Goal: Find specific page/section: Find specific page/section

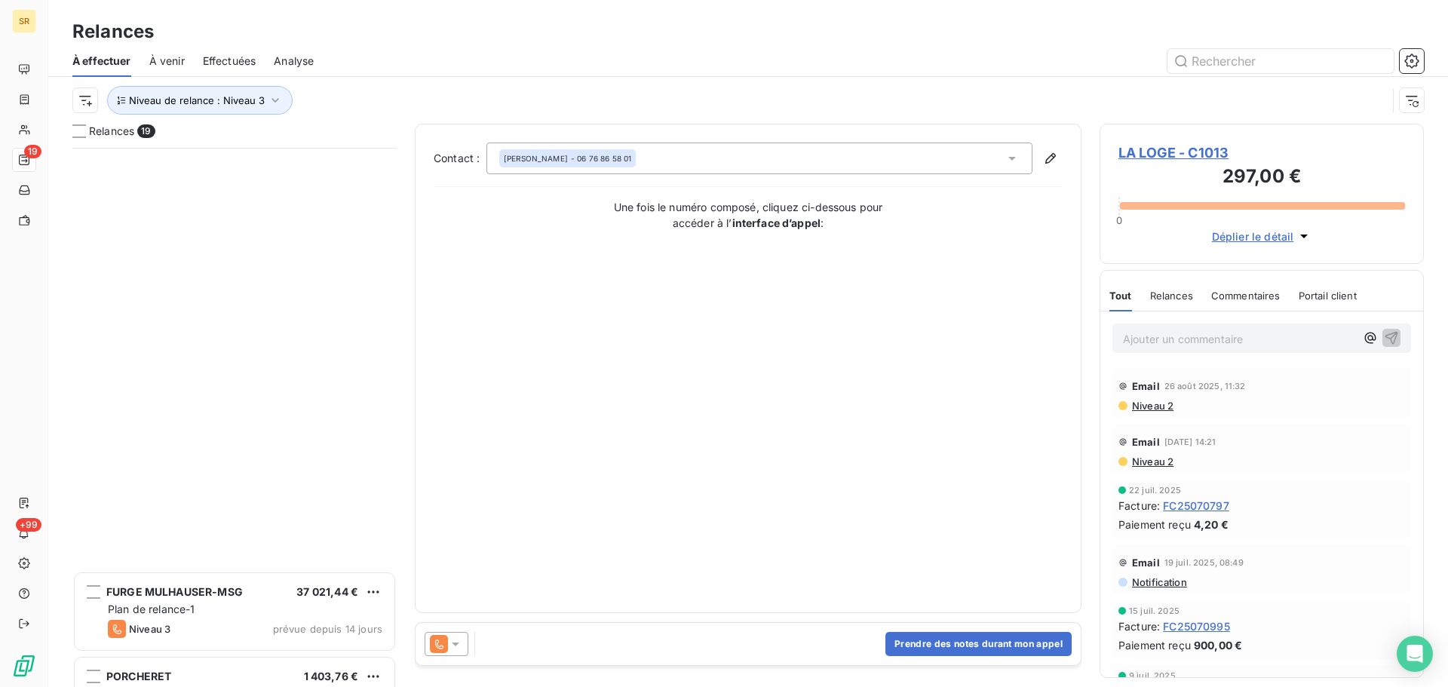
scroll to position [528, 313]
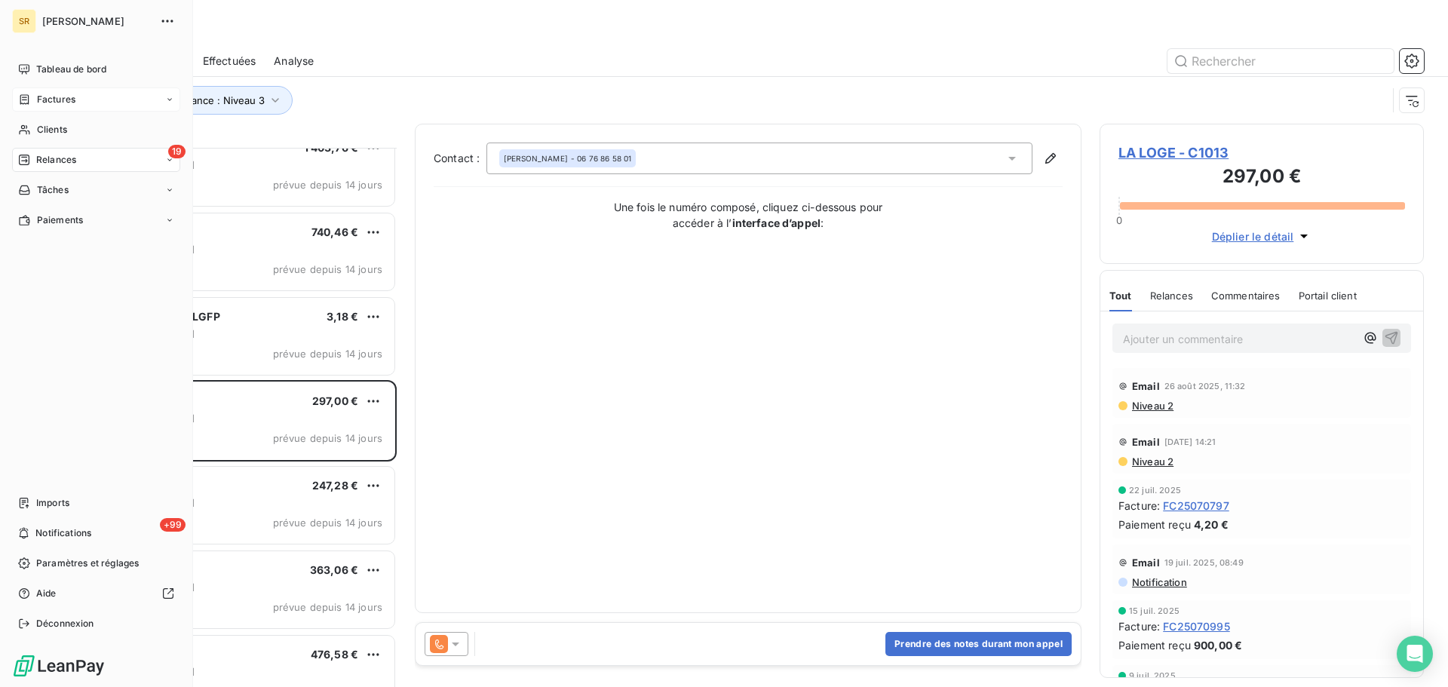
click at [46, 100] on span "Factures" at bounding box center [56, 100] width 38 height 14
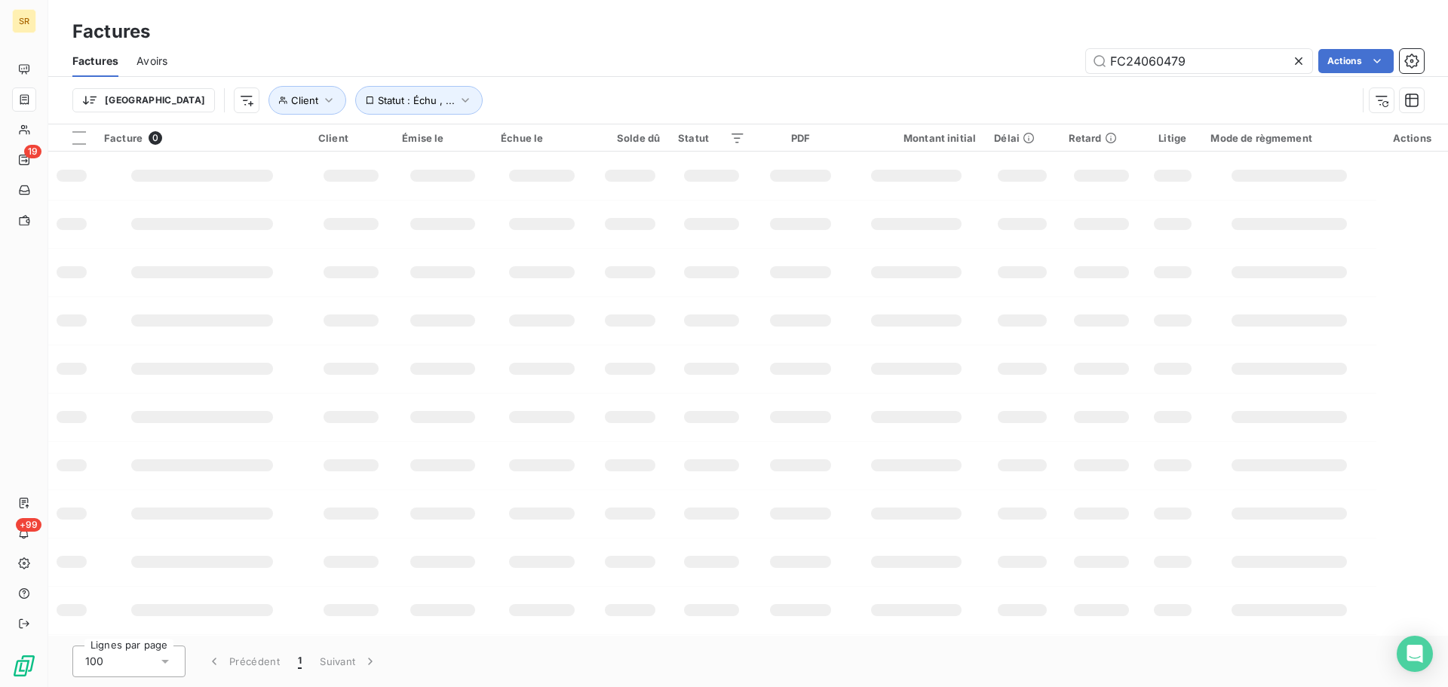
click at [1295, 60] on icon at bounding box center [1298, 61] width 15 height 15
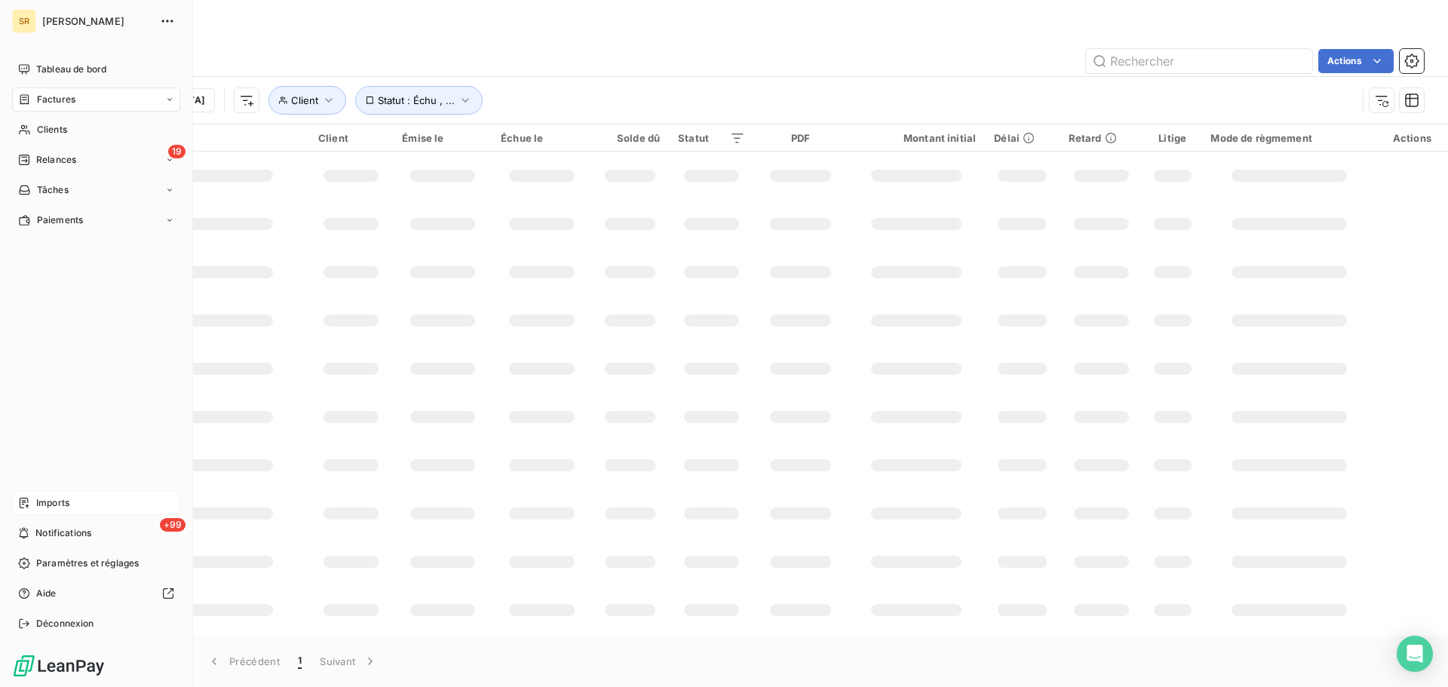
click at [50, 504] on span "Imports" at bounding box center [52, 503] width 33 height 14
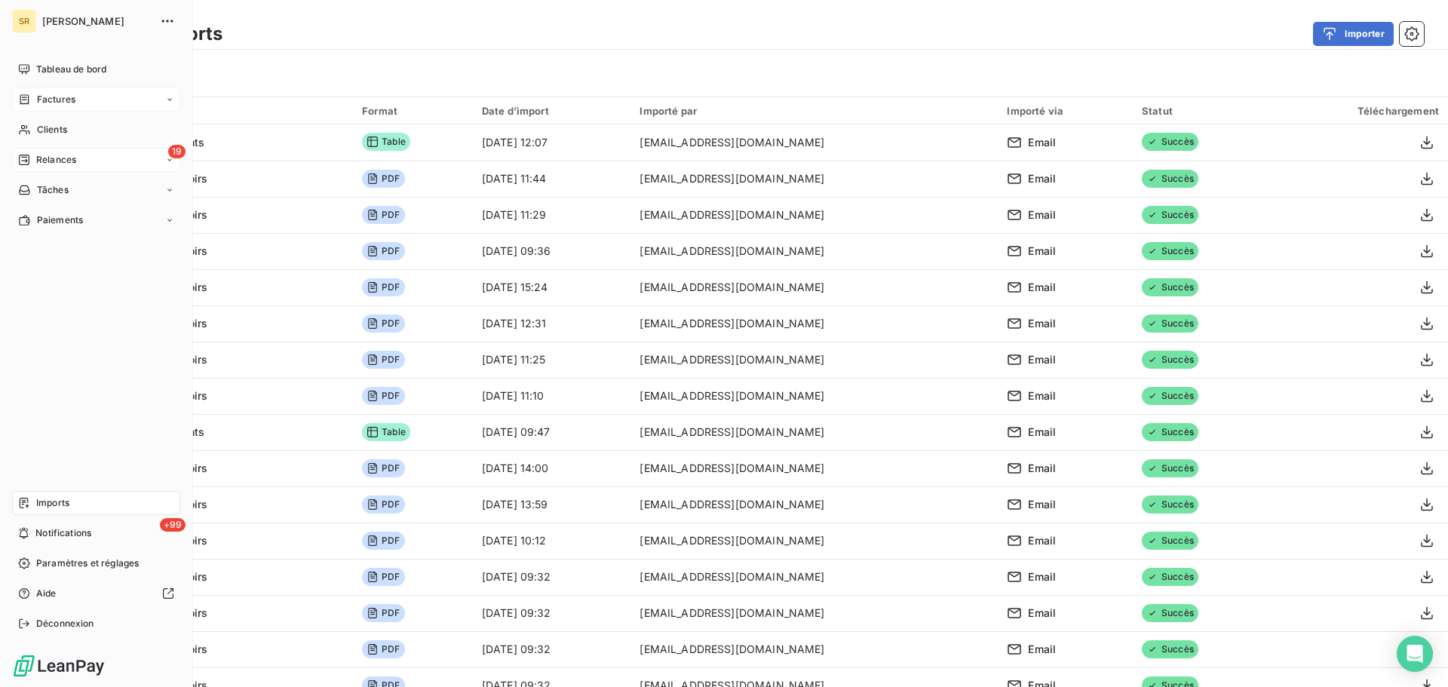
click at [48, 159] on span "Relances" at bounding box center [56, 160] width 40 height 14
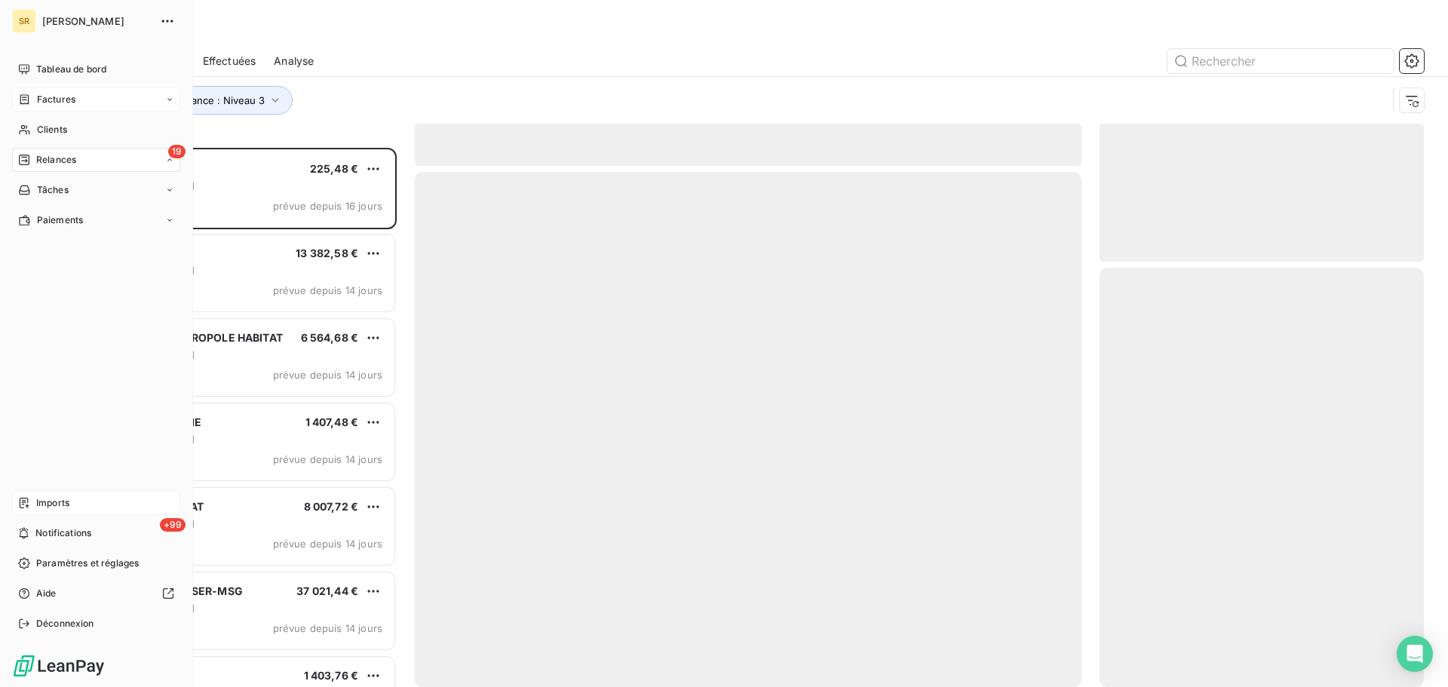
scroll to position [528, 313]
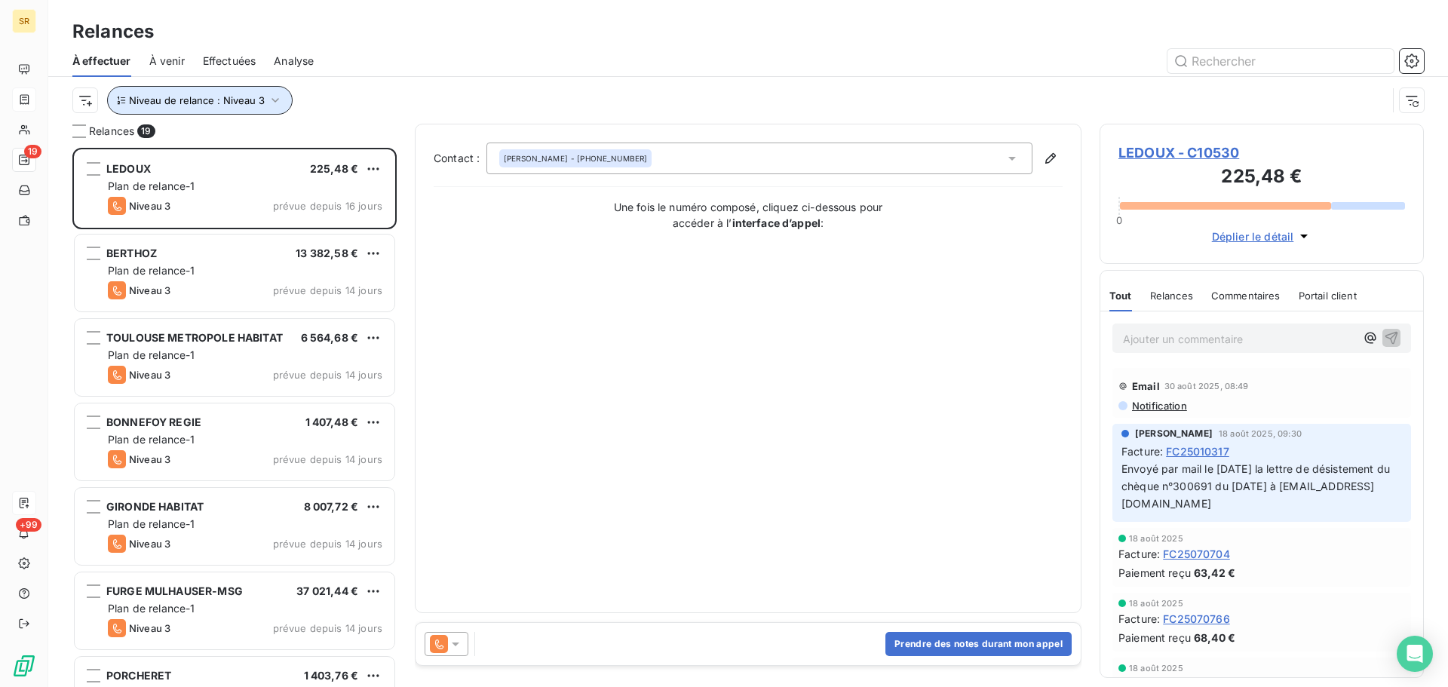
click at [271, 103] on icon "button" at bounding box center [275, 100] width 15 height 15
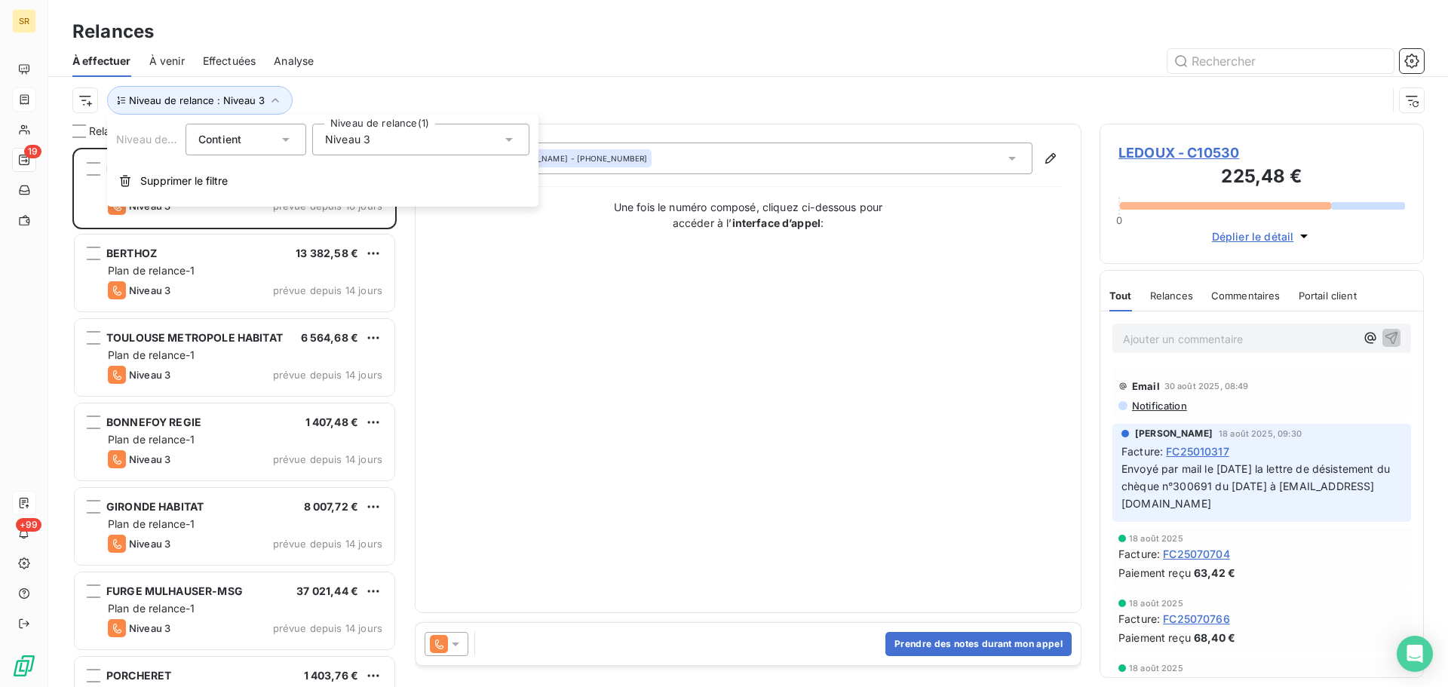
click at [509, 139] on icon at bounding box center [509, 140] width 8 height 4
click at [329, 250] on icon at bounding box center [327, 253] width 9 height 9
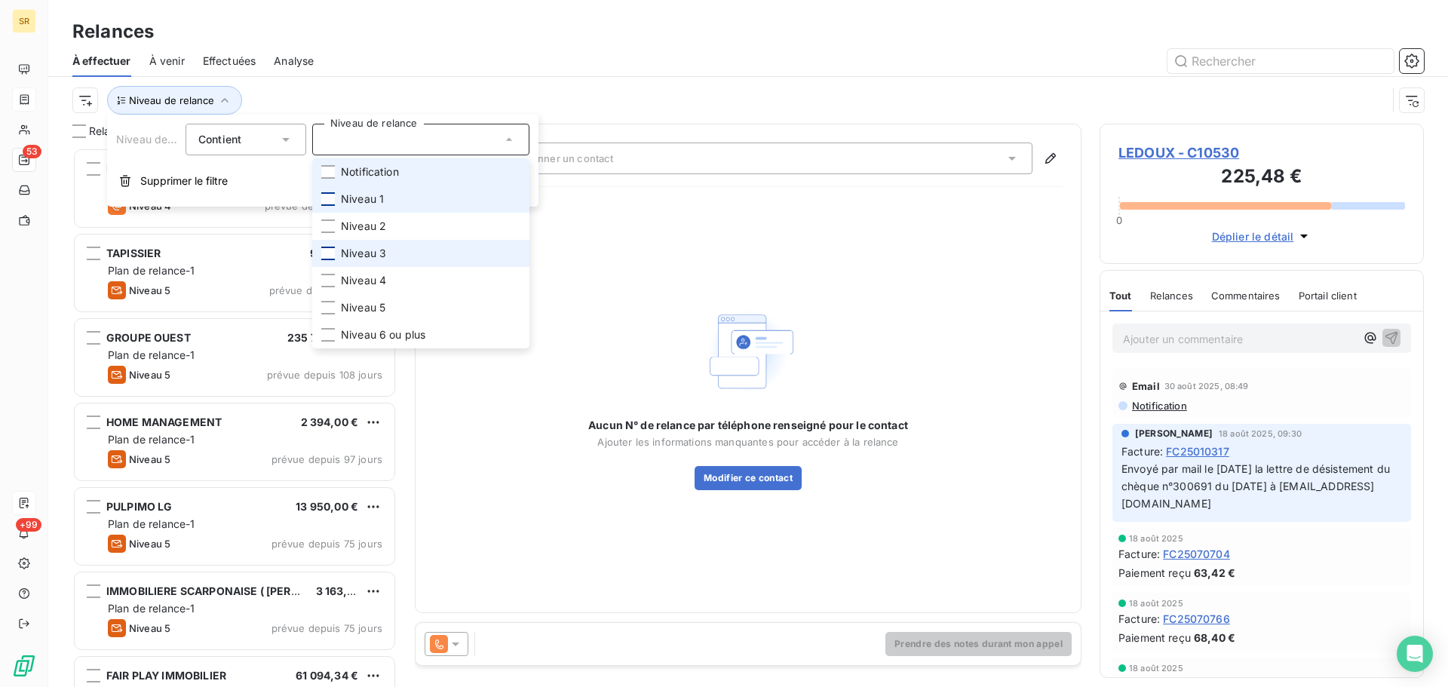
drag, startPoint x: 328, startPoint y: 173, endPoint x: 330, endPoint y: 193, distance: 20.5
click at [330, 176] on div at bounding box center [328, 172] width 14 height 14
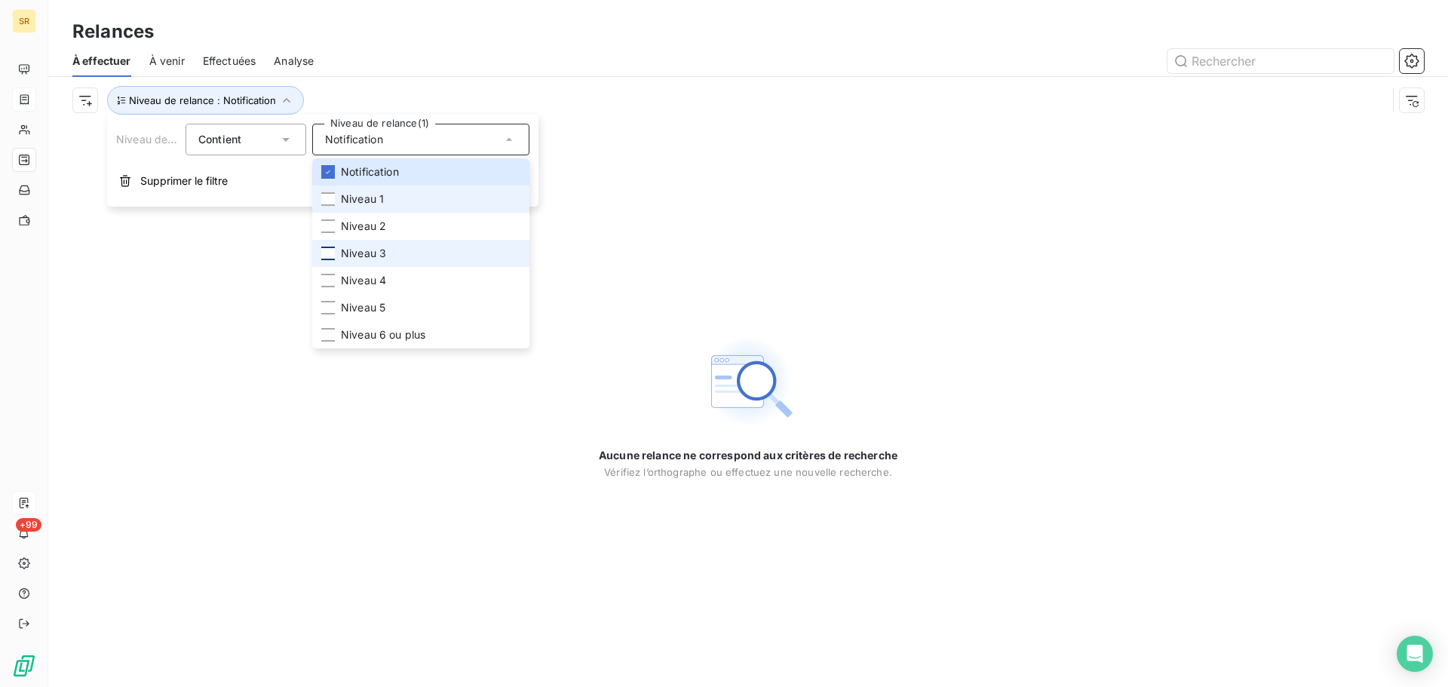
drag, startPoint x: 328, startPoint y: 195, endPoint x: 328, endPoint y: 210, distance: 15.1
click at [328, 203] on div at bounding box center [328, 199] width 14 height 14
click at [329, 224] on div at bounding box center [328, 226] width 14 height 14
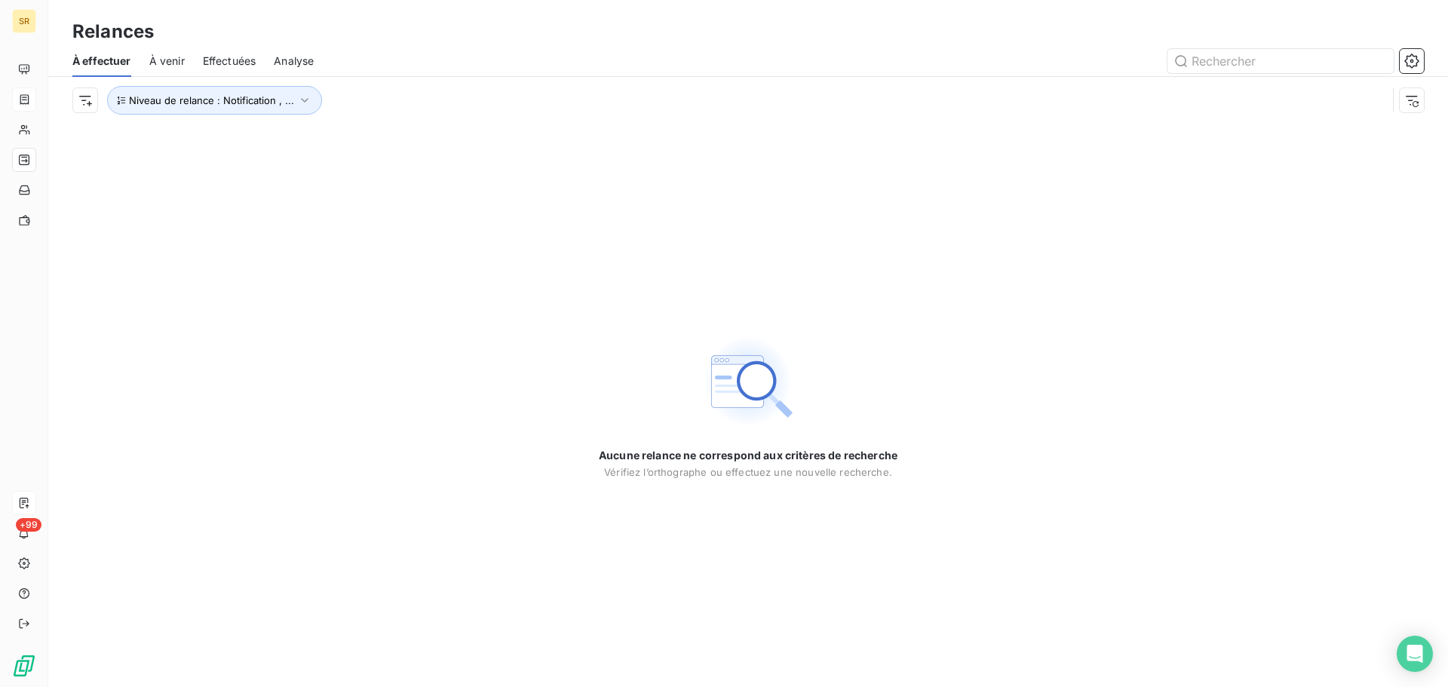
click at [378, 452] on div "Aucune relance ne correspond aux critères de recherche [PERSON_NAME] l’orthogra…" at bounding box center [747, 405] width 1399 height 563
click at [301, 103] on icon "button" at bounding box center [304, 100] width 15 height 15
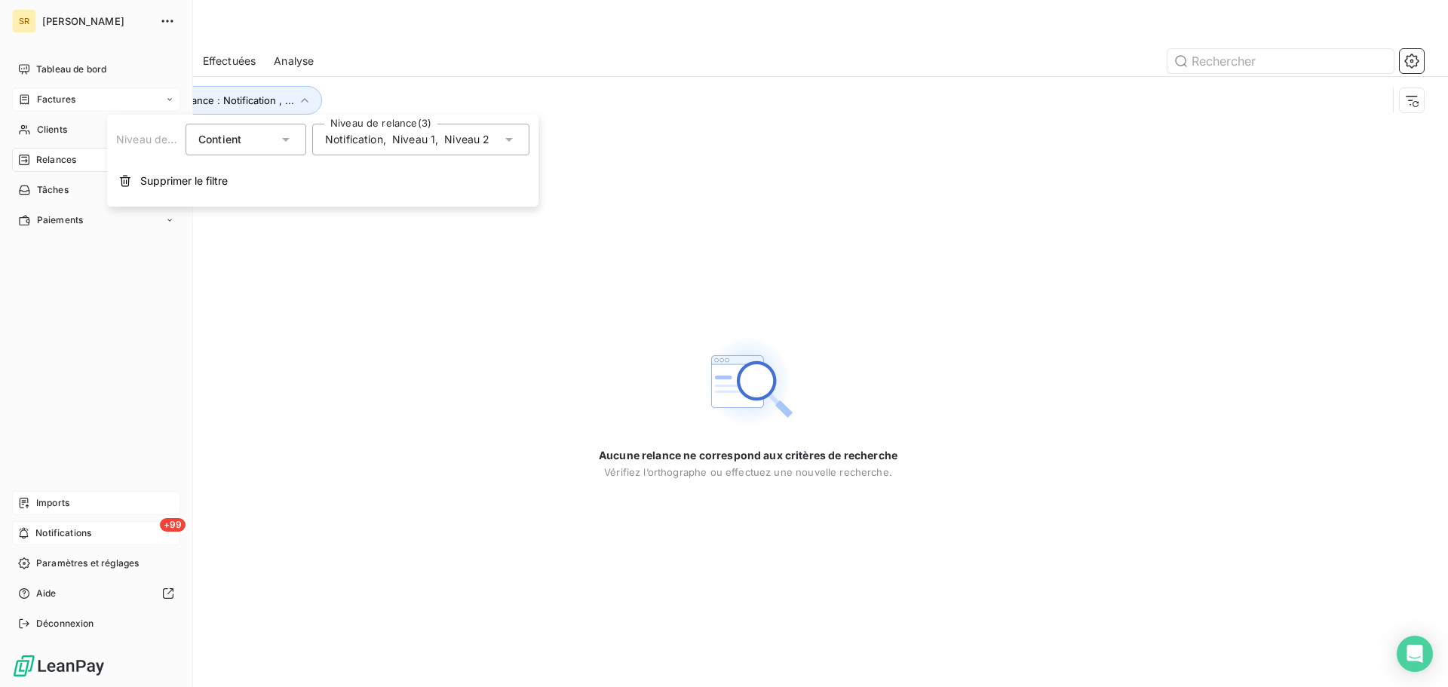
click at [68, 533] on span "Notifications" at bounding box center [63, 533] width 56 height 14
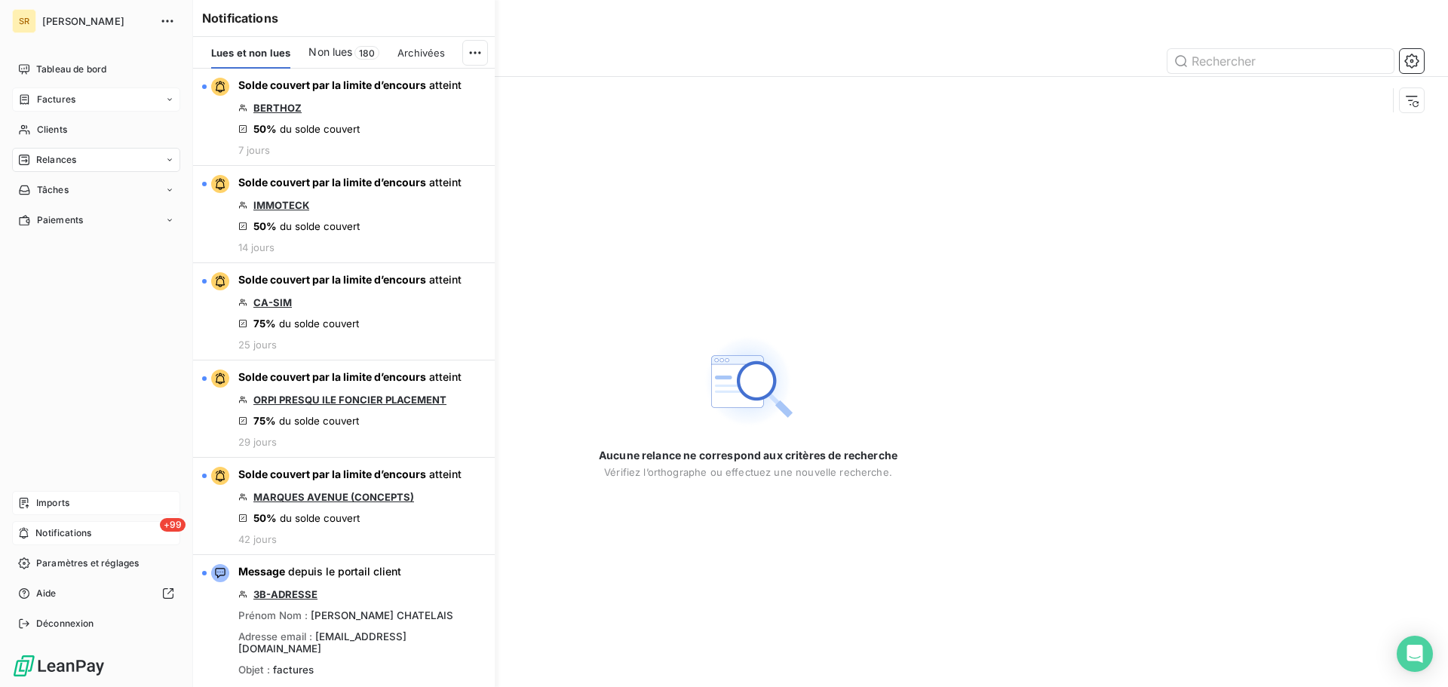
click at [84, 535] on span "Notifications" at bounding box center [63, 533] width 56 height 14
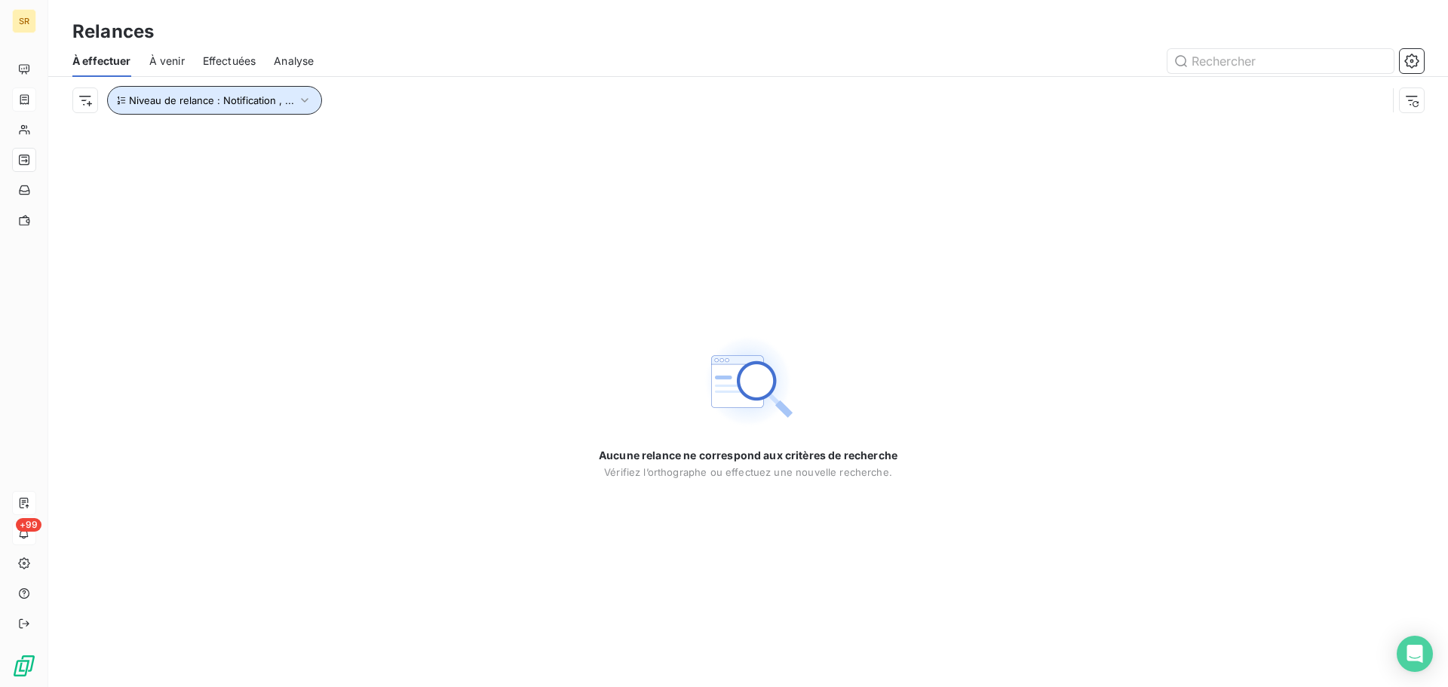
click at [299, 102] on icon "button" at bounding box center [304, 100] width 15 height 15
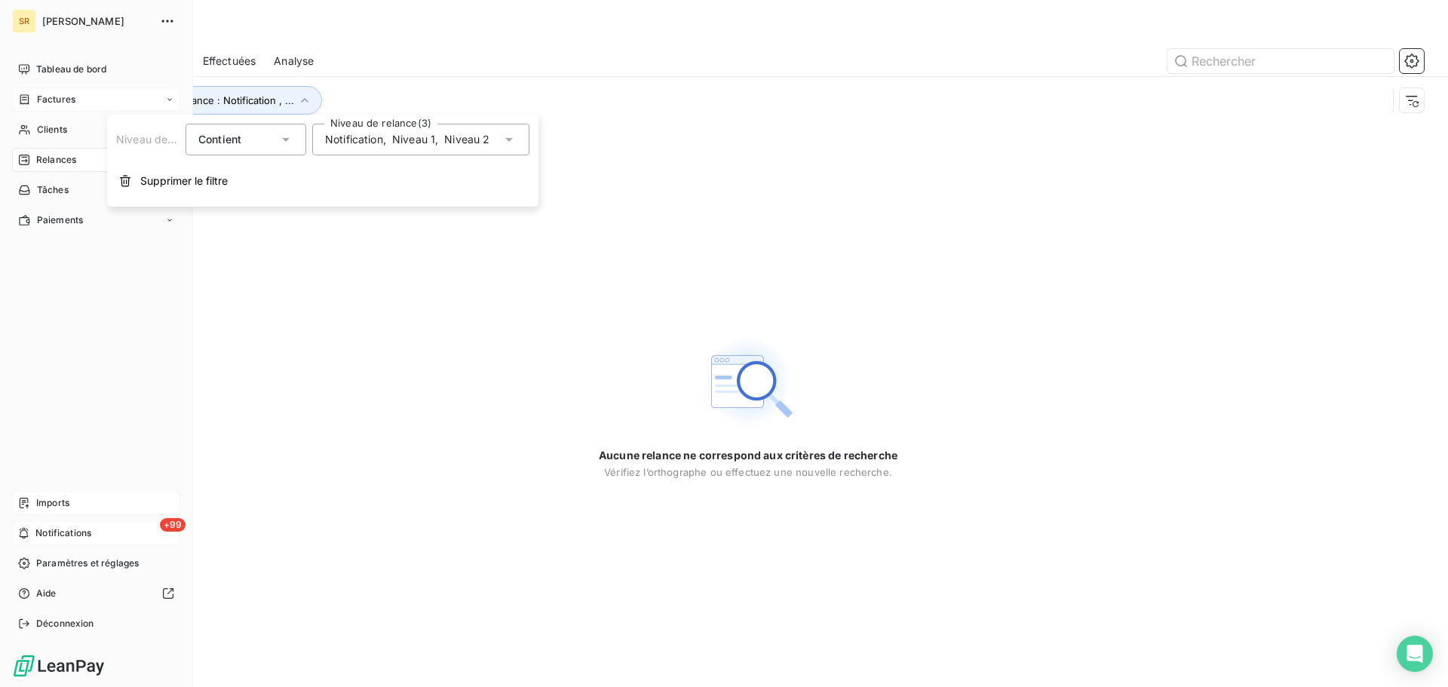
click at [59, 533] on span "Notifications" at bounding box center [63, 533] width 56 height 14
click at [58, 503] on span "Imports" at bounding box center [52, 503] width 33 height 14
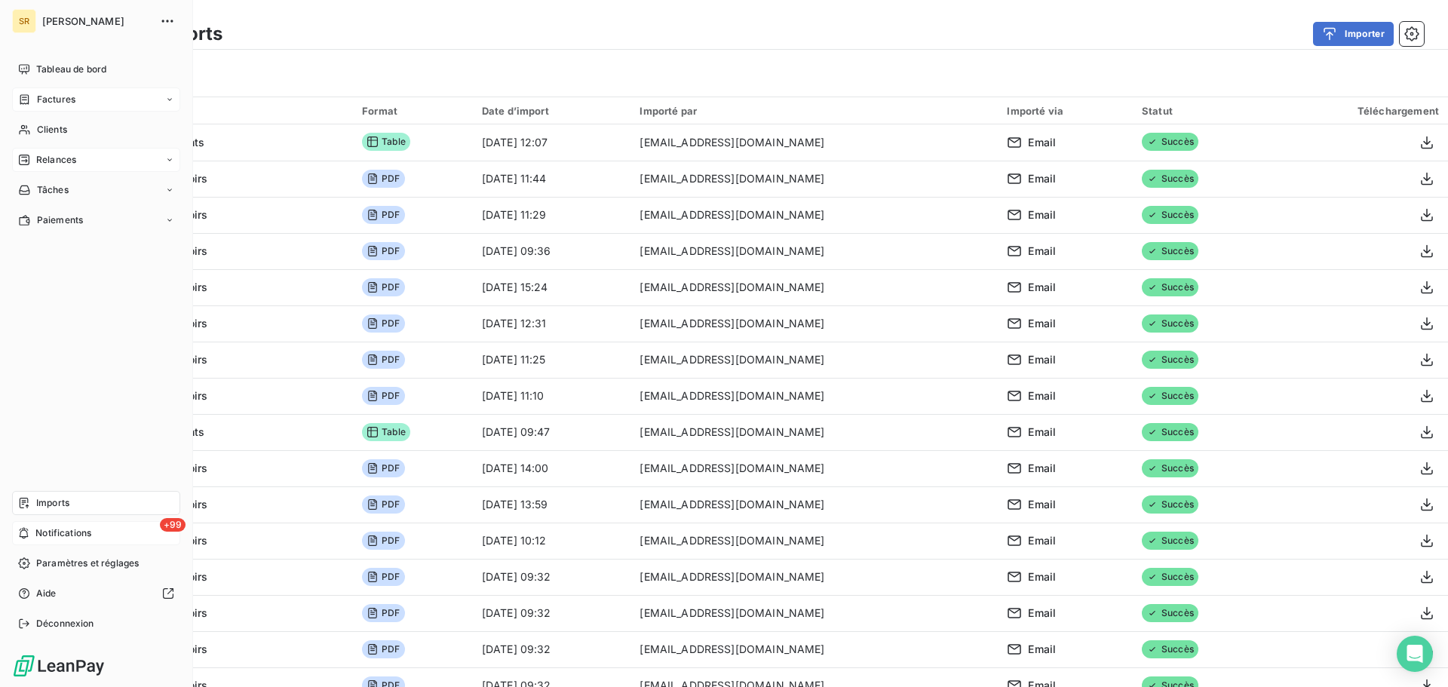
click at [50, 158] on span "Relances" at bounding box center [56, 160] width 40 height 14
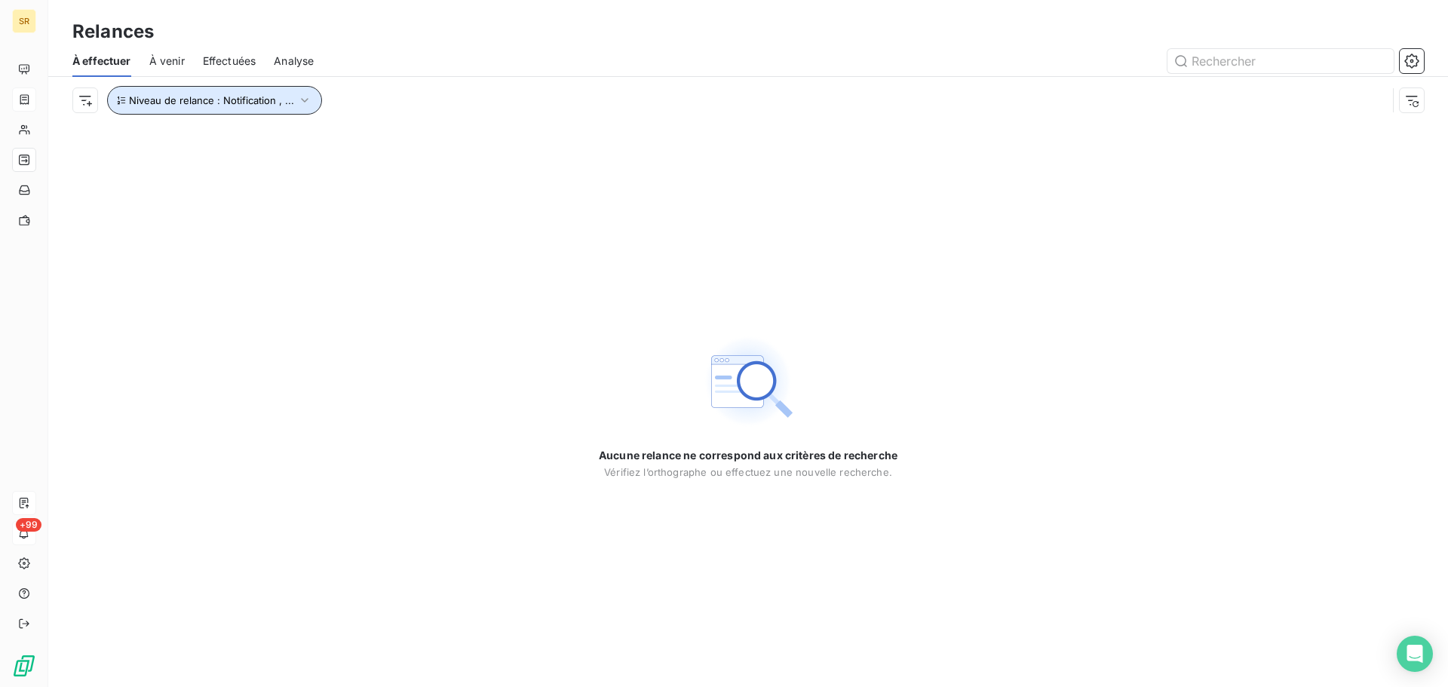
click at [304, 98] on icon "button" at bounding box center [304, 100] width 15 height 15
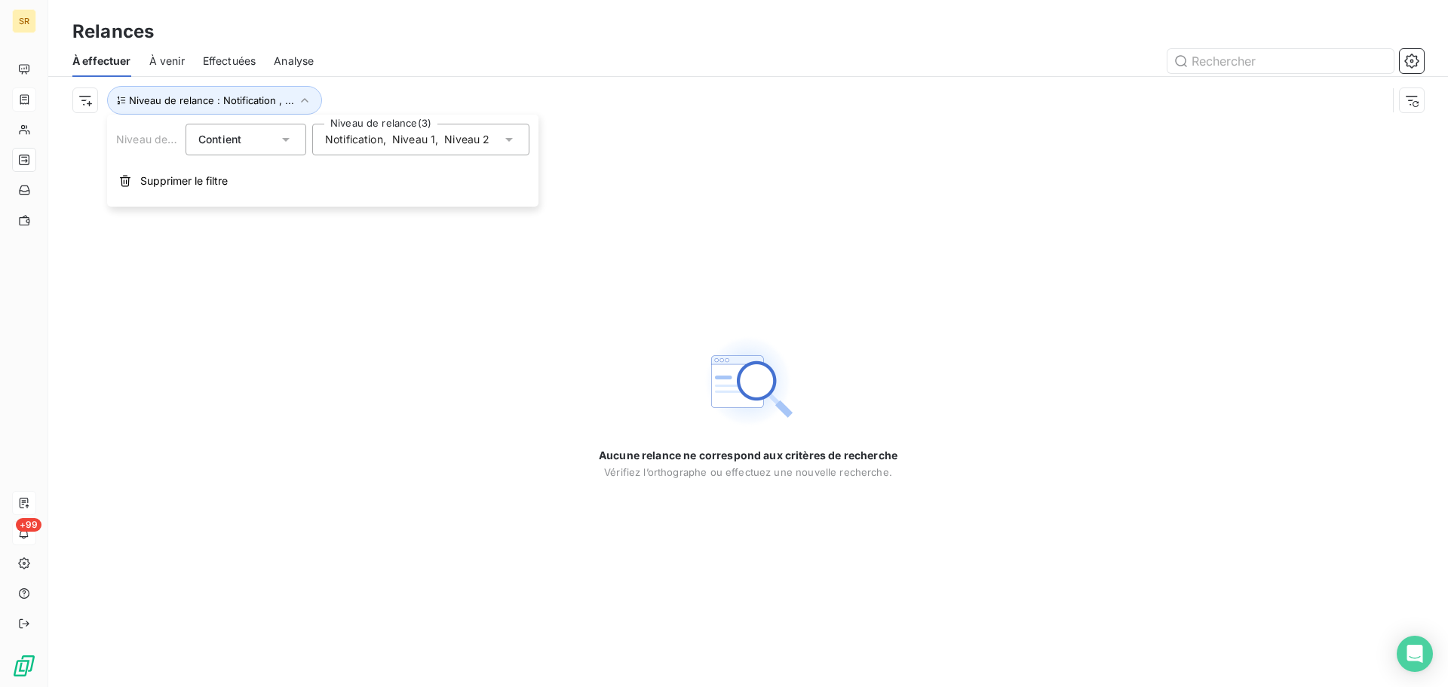
click at [510, 138] on icon at bounding box center [509, 140] width 8 height 4
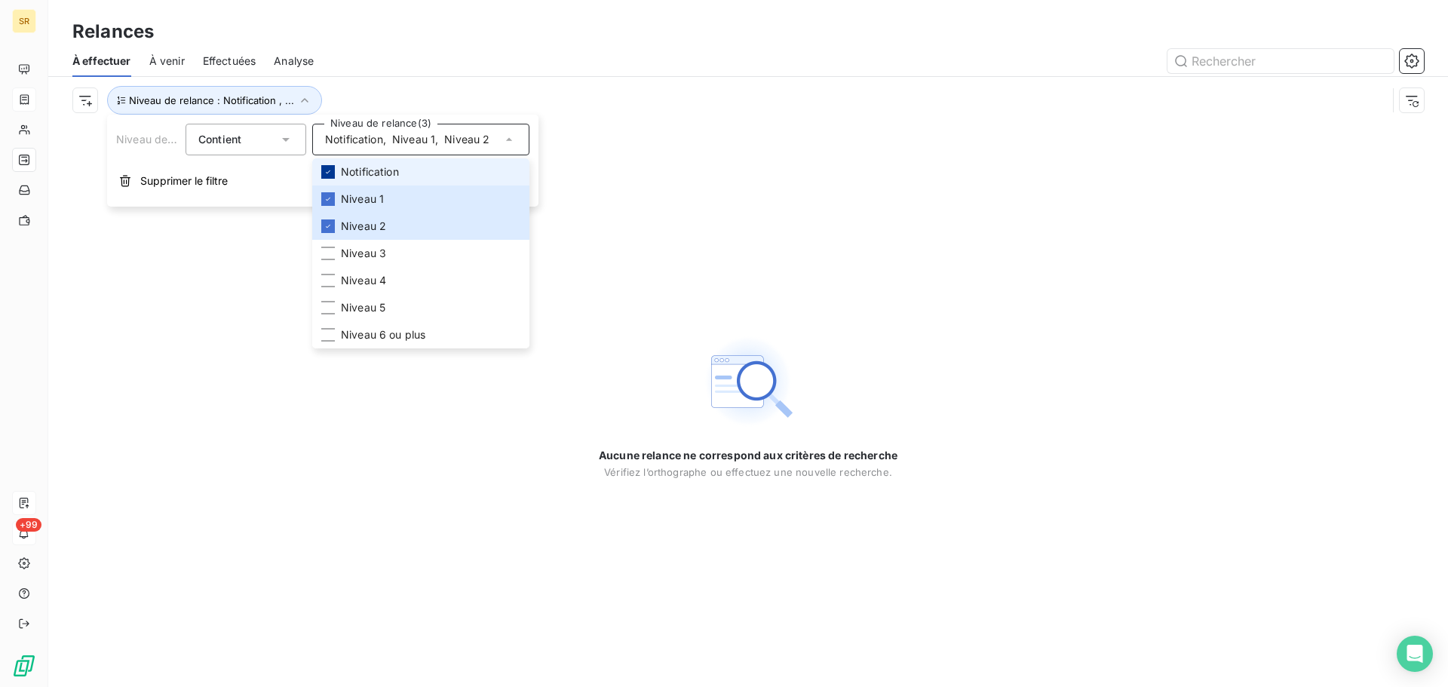
click at [329, 175] on icon at bounding box center [327, 171] width 9 height 9
click at [328, 200] on icon at bounding box center [328, 199] width 5 height 3
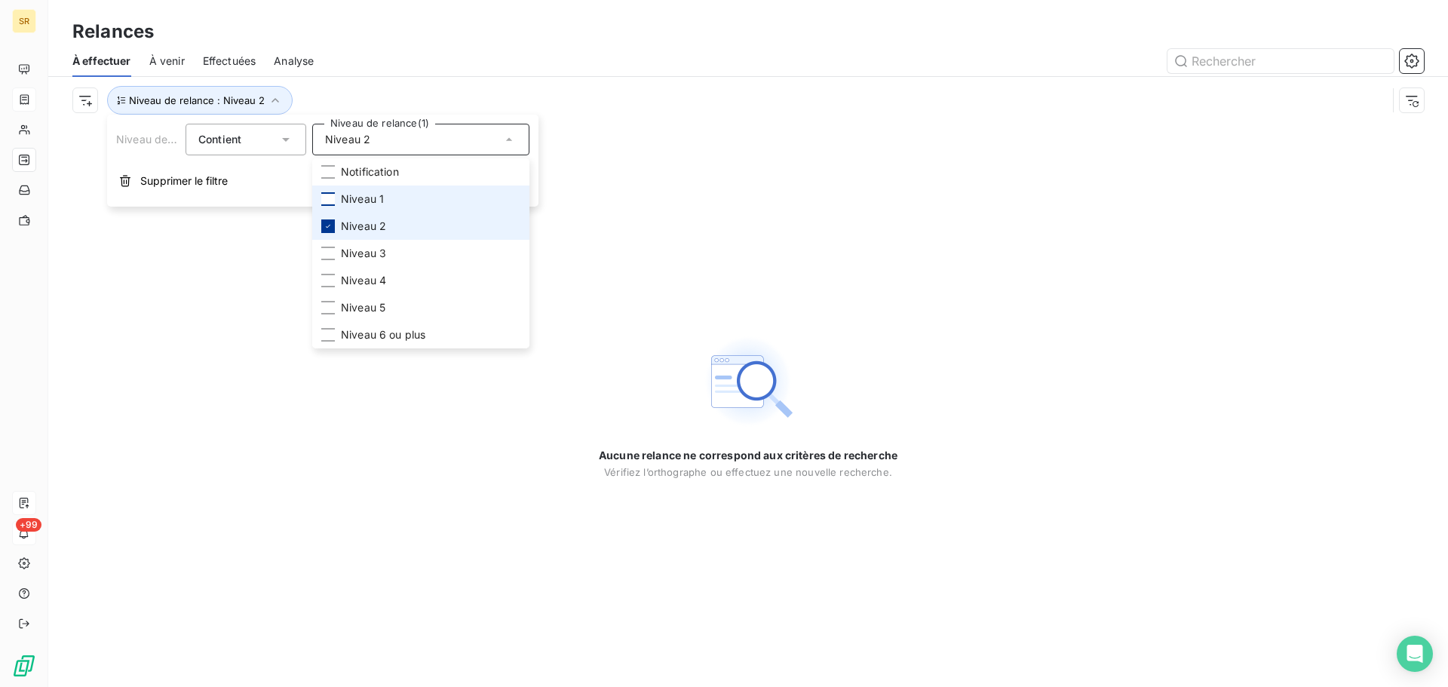
click at [329, 222] on icon at bounding box center [327, 226] width 9 height 9
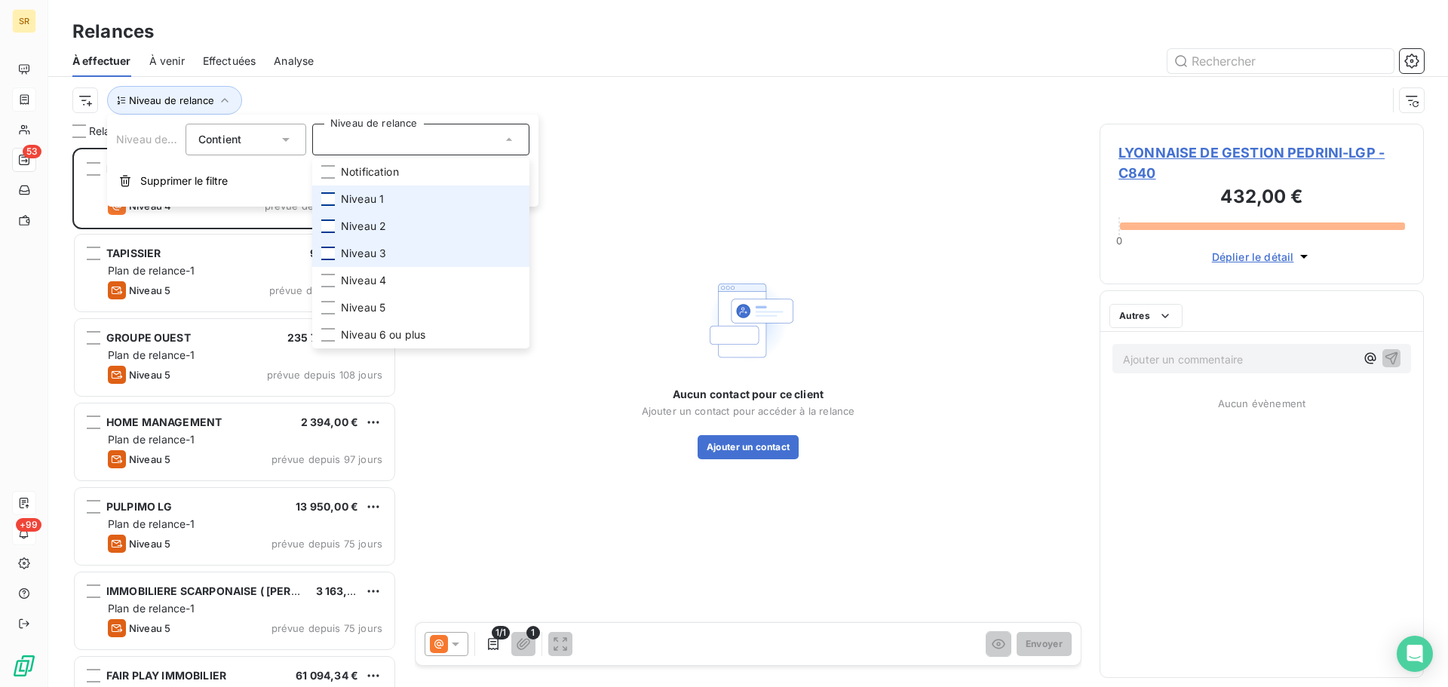
scroll to position [528, 313]
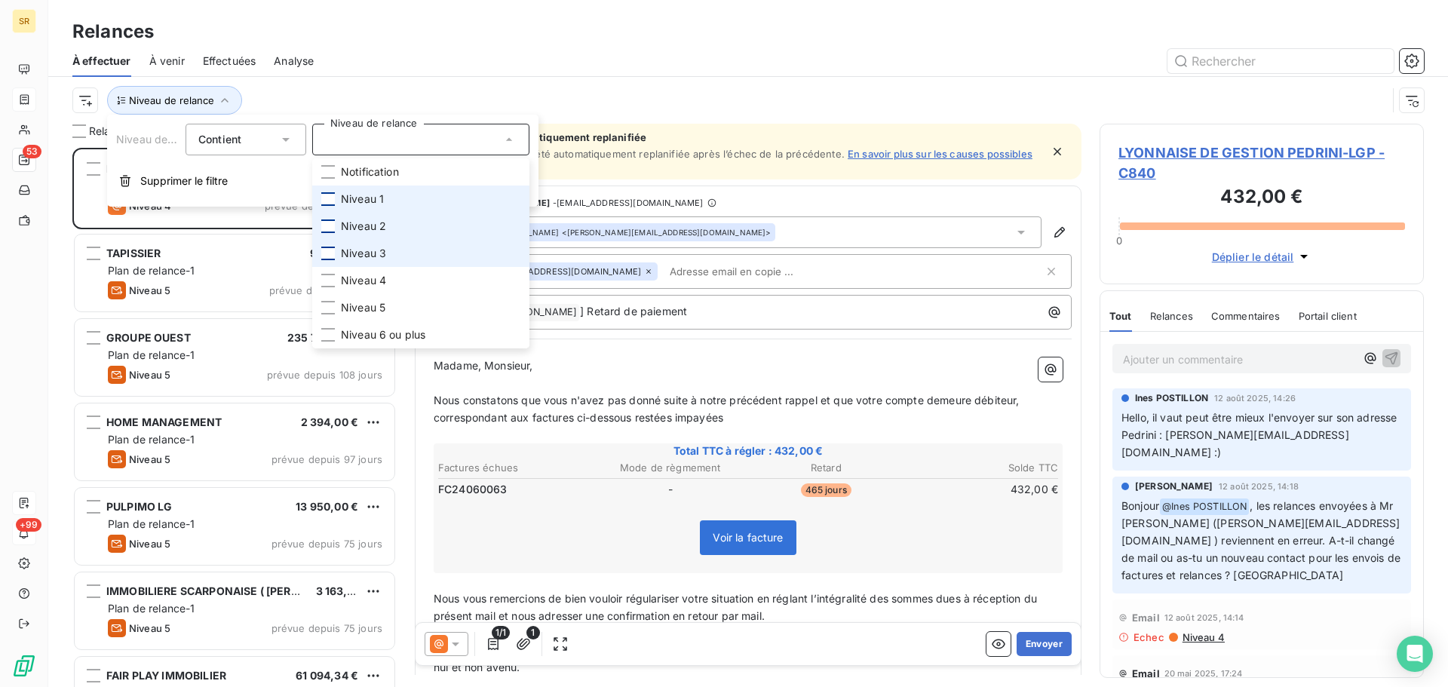
click at [330, 251] on div at bounding box center [328, 254] width 14 height 14
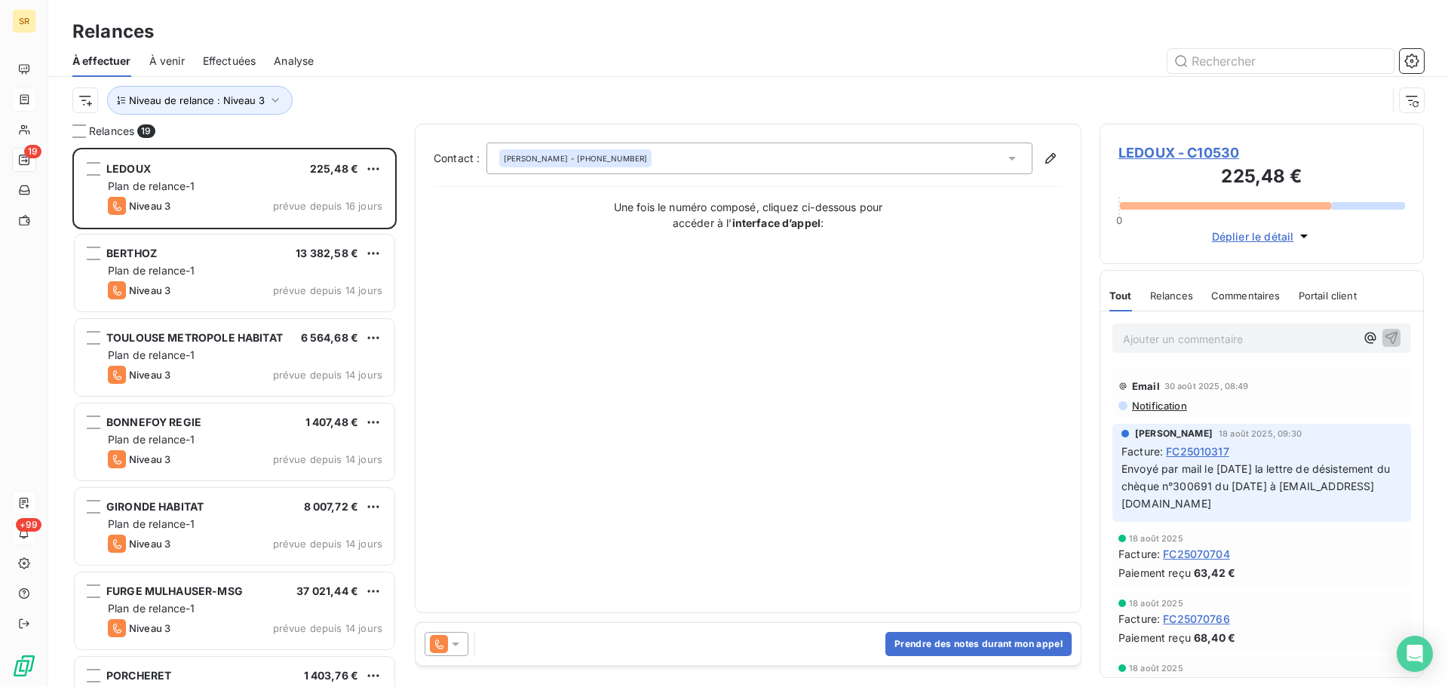
click at [699, 425] on div "Contact : [PERSON_NAME] - [PHONE_NUMBER] Une fois le numéro composé, cliquez ci…" at bounding box center [747, 368] width 629 height 452
